Goal: Navigation & Orientation: Find specific page/section

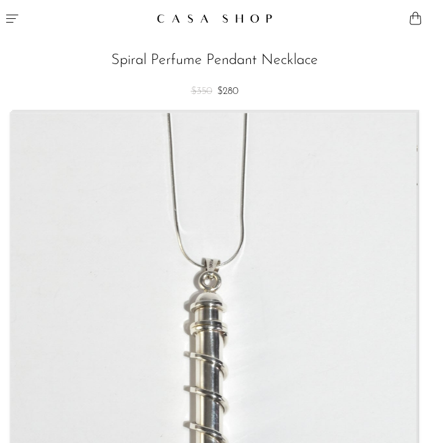
click at [220, 24] on link at bounding box center [215, 18] width 116 height 26
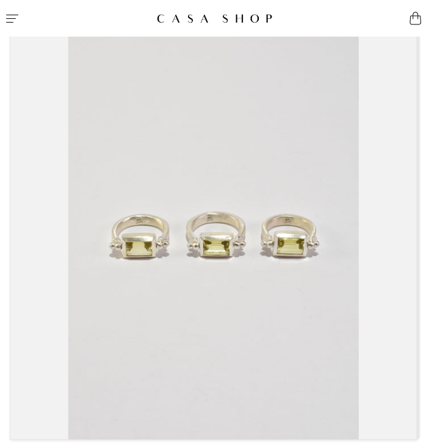
scroll to position [168, 0]
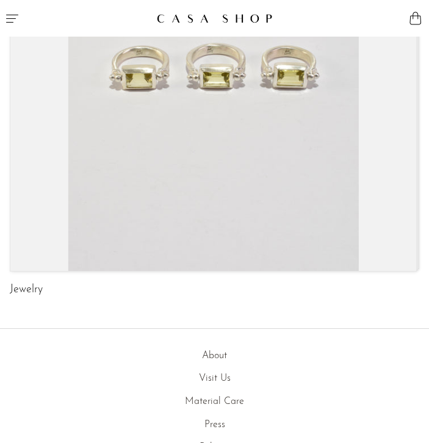
click at [24, 292] on link "Jewelry" at bounding box center [26, 289] width 33 height 11
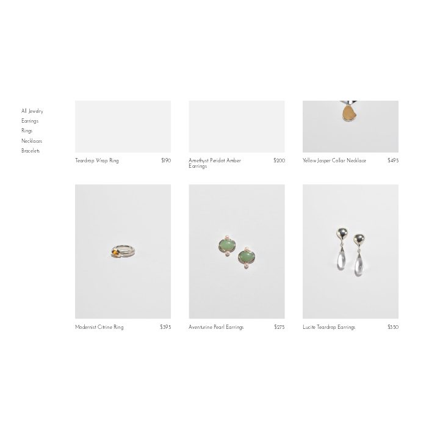
scroll to position [3703, 0]
